Goal: Task Accomplishment & Management: Use online tool/utility

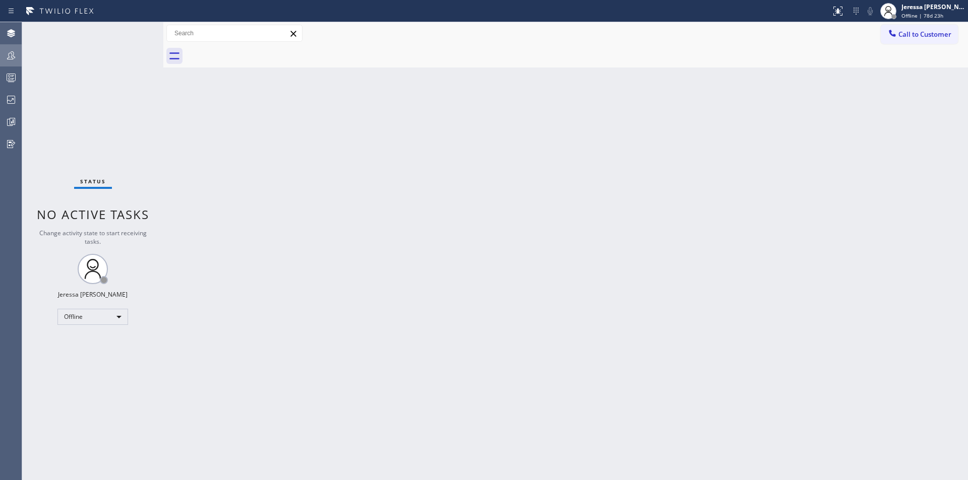
click at [11, 55] on icon at bounding box center [11, 55] width 12 height 12
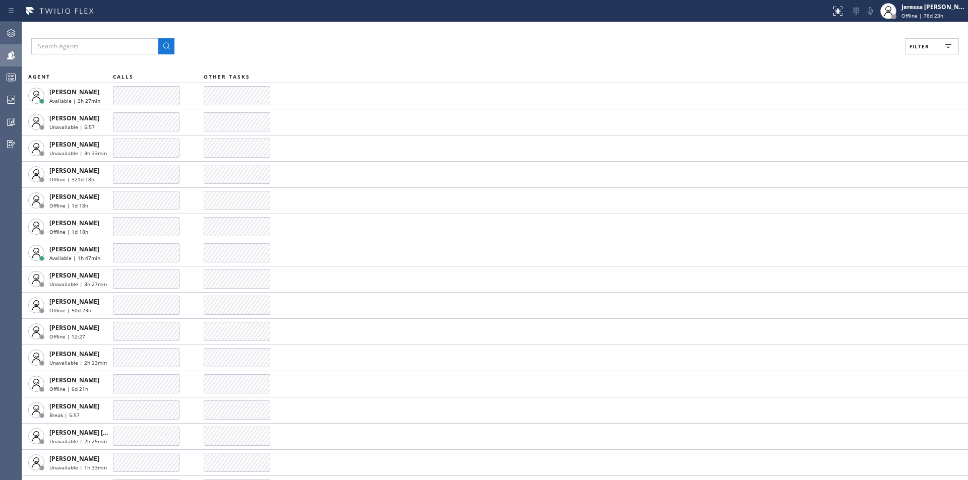
click at [917, 45] on span "Filter" at bounding box center [919, 46] width 20 height 7
click at [844, 117] on label "Available" at bounding box center [893, 119] width 133 height 9
click at [827, 117] on input "Available" at bounding box center [821, 119] width 12 height 12
checkbox input "true"
click at [900, 57] on span "Apply" at bounding box center [906, 57] width 21 height 7
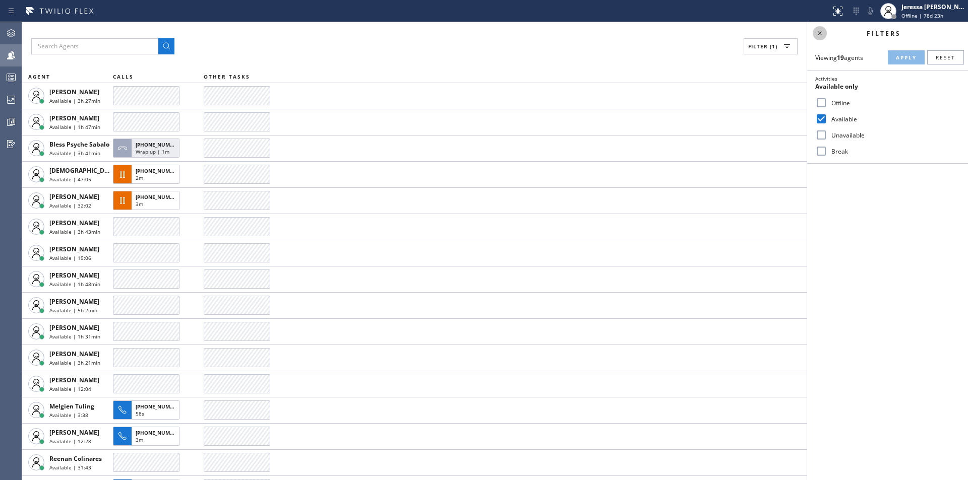
click at [815, 37] on icon at bounding box center [819, 33] width 12 height 12
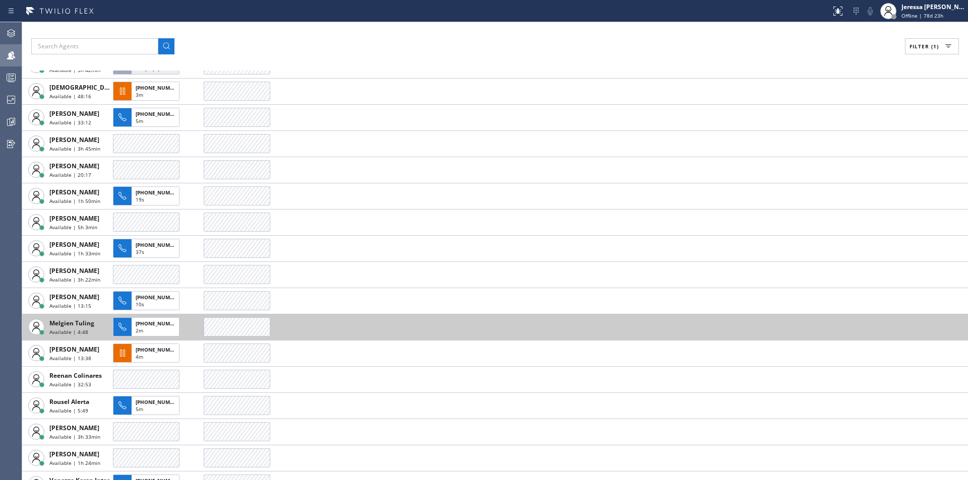
scroll to position [101, 0]
